Goal: Task Accomplishment & Management: Use online tool/utility

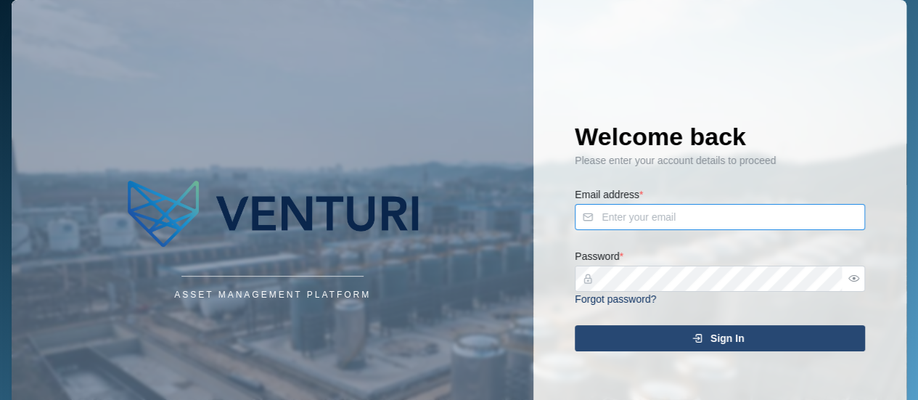
type input "admin@venturi.io"
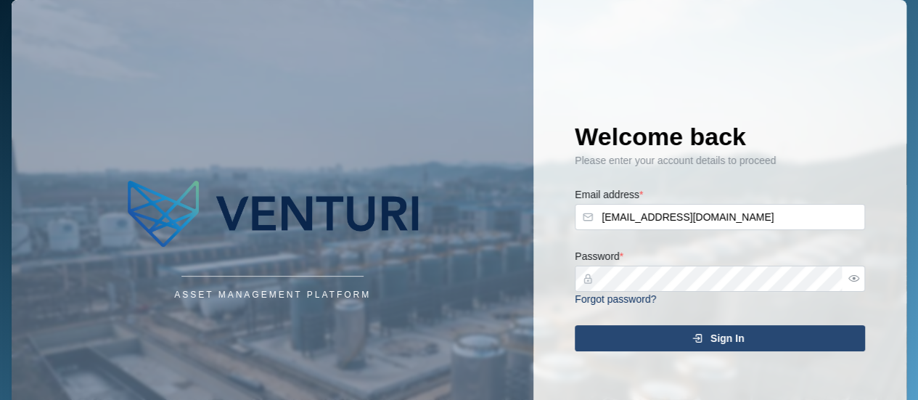
click at [766, 345] on div "Sign In" at bounding box center [717, 338] width 267 height 25
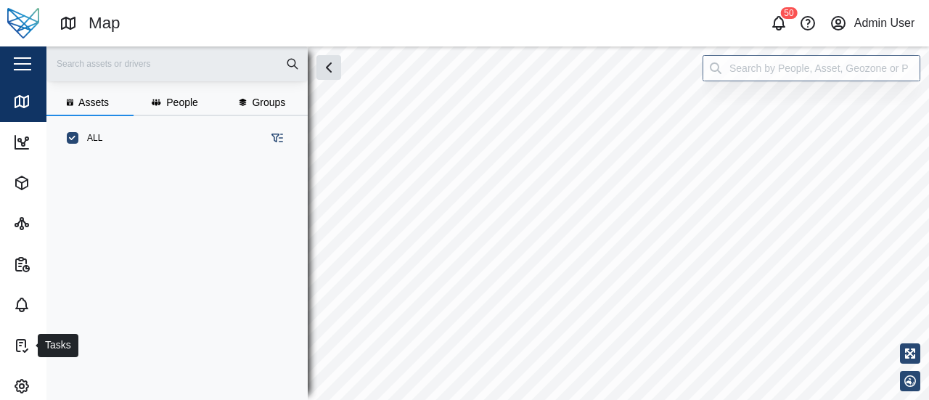
scroll to position [222, 226]
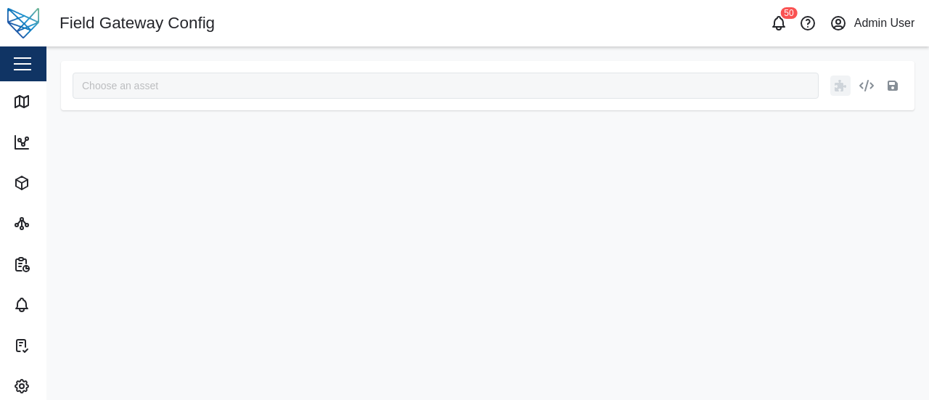
click at [139, 81] on div at bounding box center [446, 86] width 746 height 26
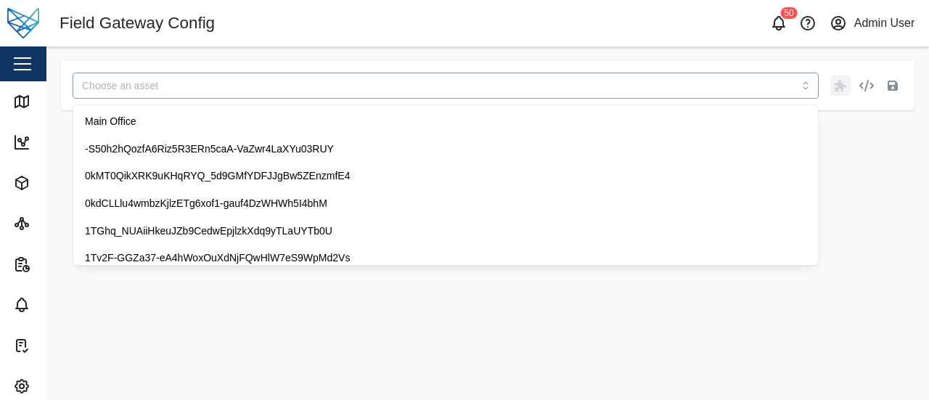
click at [136, 88] on input "search" at bounding box center [446, 86] width 746 height 26
paste input "Wdt1xhi4"
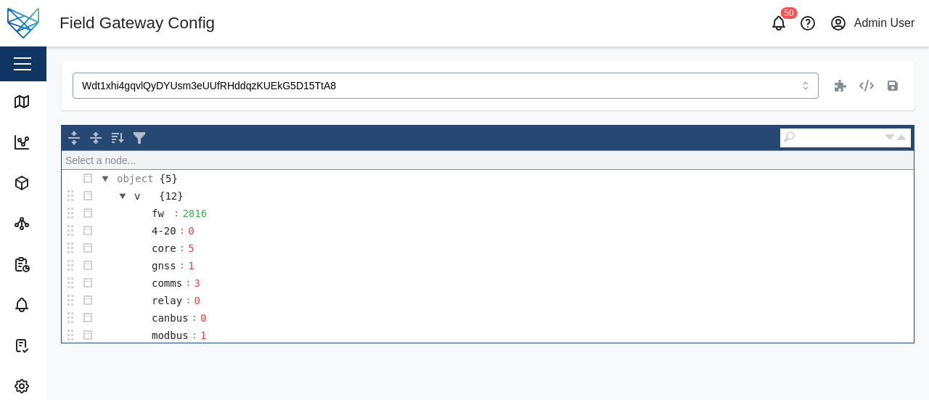
type input "Wdt1xhi4gqvlQyDYUsm3eUUfRHddqzKUEkG5D15TtA8"
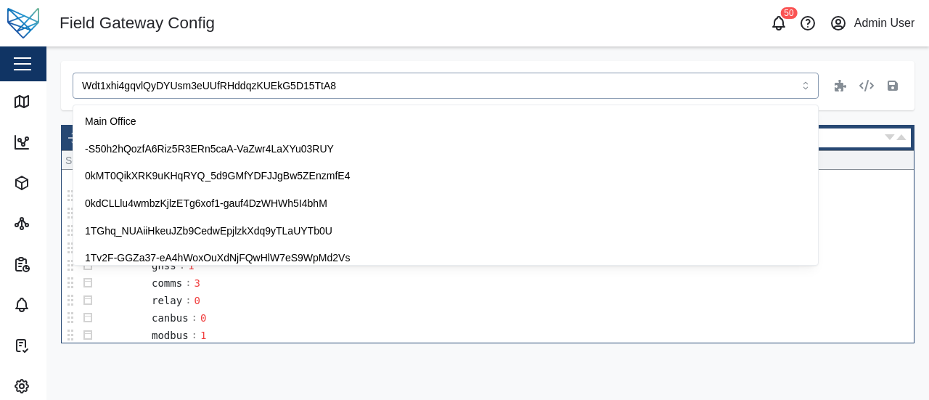
scroll to position [3349, 0]
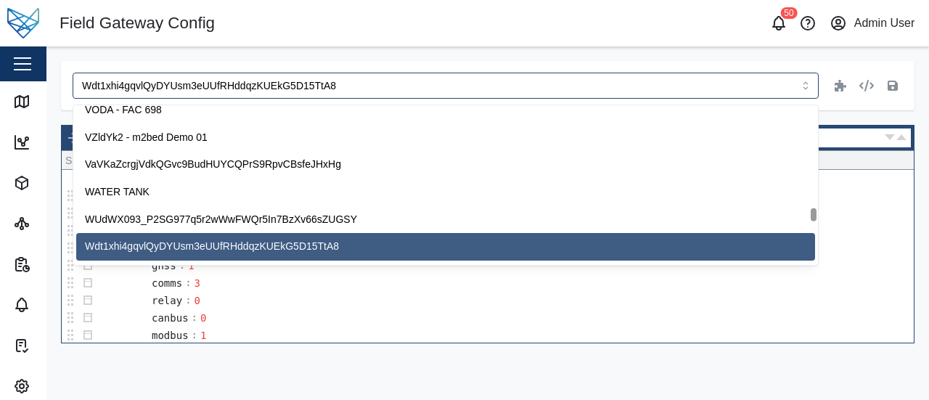
click at [446, 54] on div "Wdt1xhi4gqvlQyDYUsm3eUUfRHddqzKUEkG5D15TtA8 Select a node... object {5} v {12} …" at bounding box center [487, 201] width 883 height 311
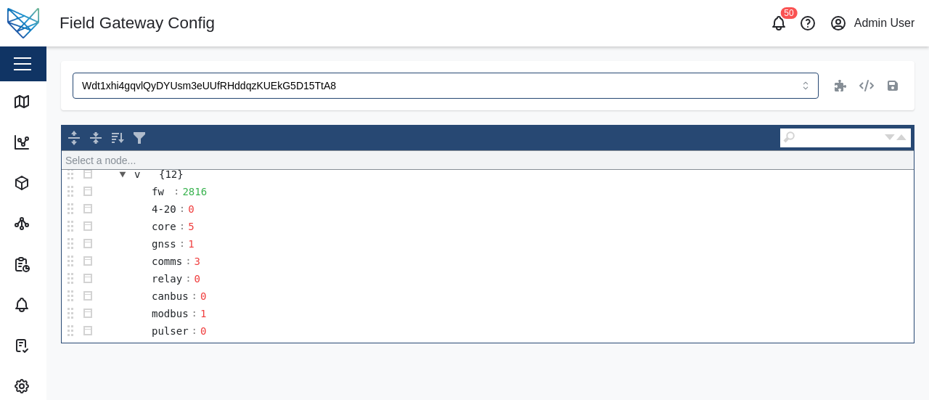
scroll to position [0, 0]
